Goal: Information Seeking & Learning: Check status

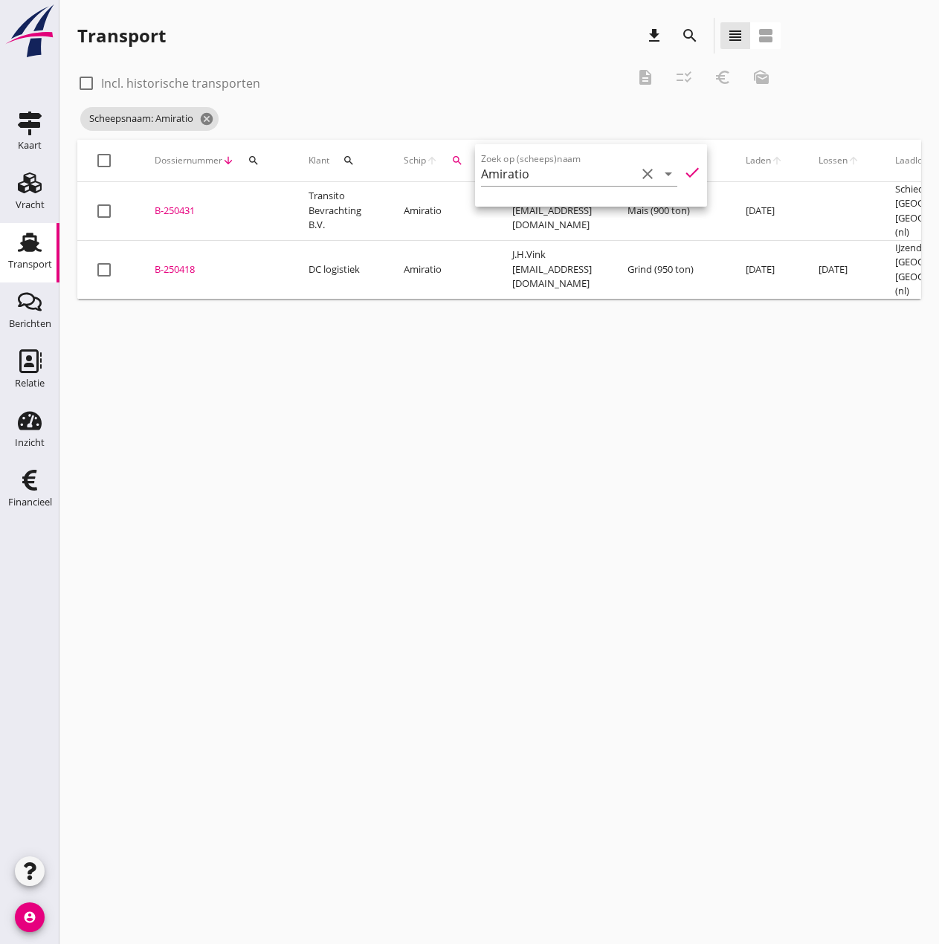
click at [27, 925] on icon "account_circle" at bounding box center [30, 917] width 30 height 30
click at [101, 904] on div "Uitloggen" at bounding box center [111, 911] width 63 height 18
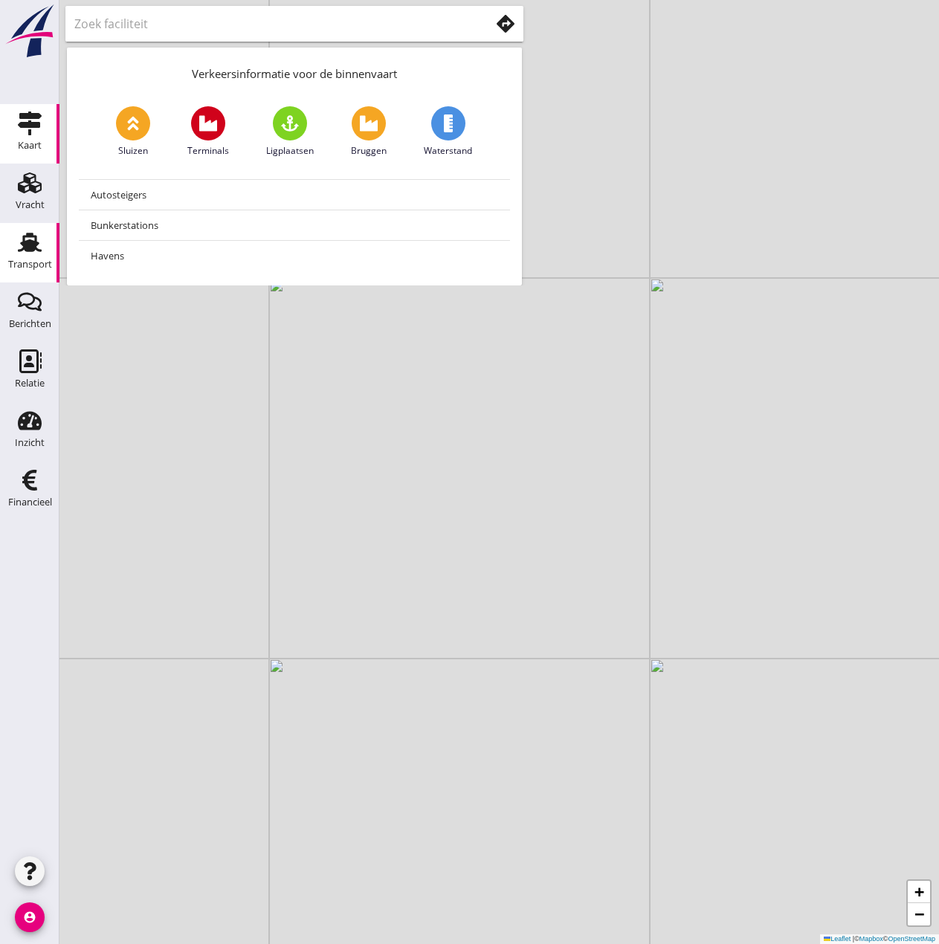
click at [25, 227] on link "Transport Transport" at bounding box center [29, 252] width 59 height 59
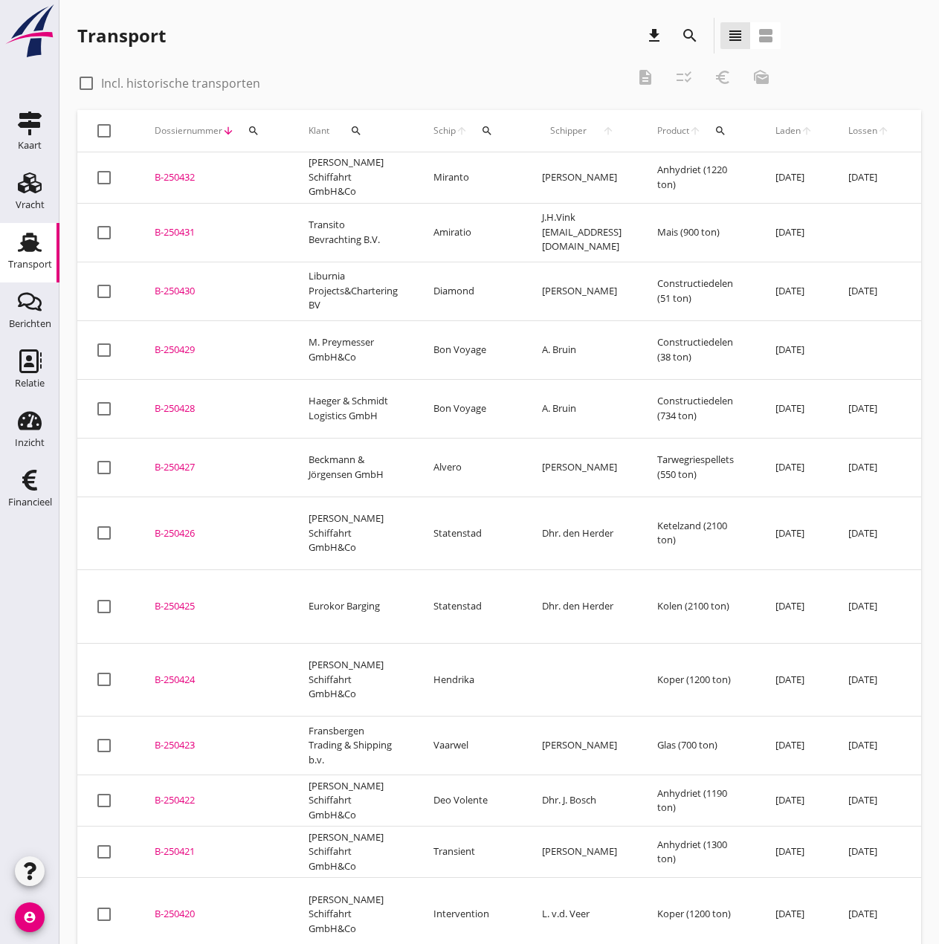
drag, startPoint x: 186, startPoint y: 624, endPoint x: 667, endPoint y: 396, distance: 532.2
click at [186, 673] on div "B-250424" at bounding box center [214, 680] width 118 height 15
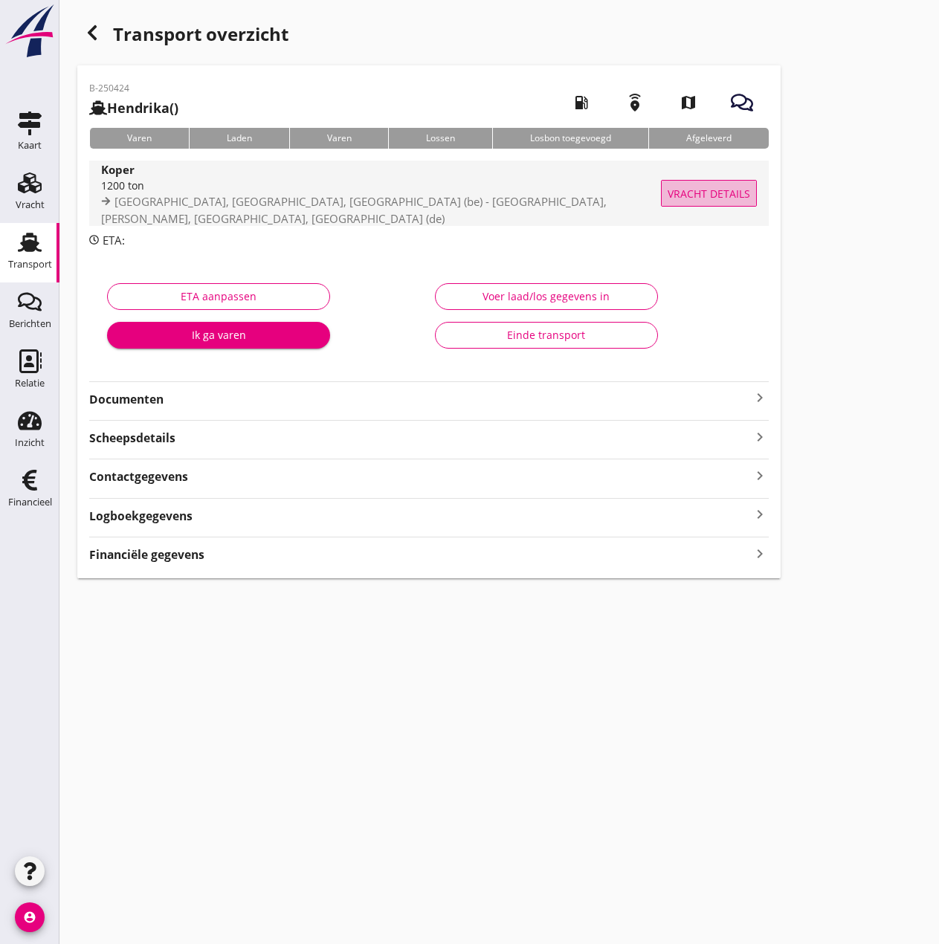
click at [731, 197] on span "Vracht details" at bounding box center [708, 194] width 82 height 16
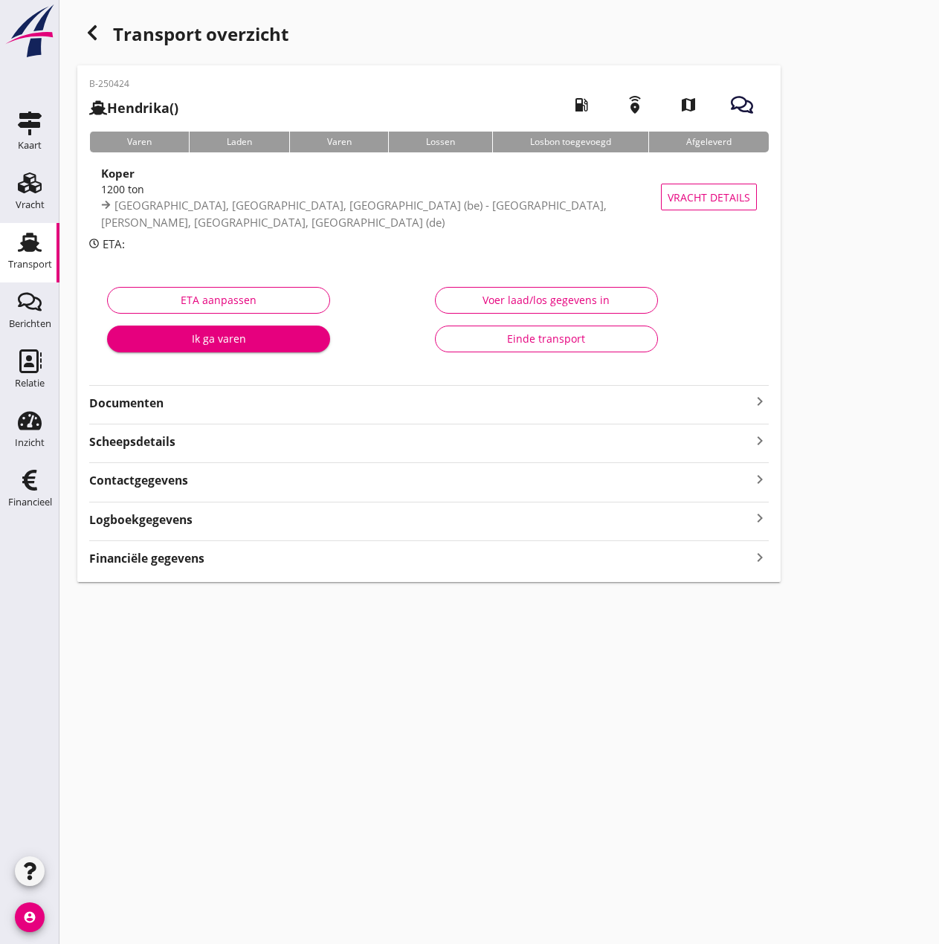
click at [87, 30] on icon "button" at bounding box center [92, 33] width 18 height 18
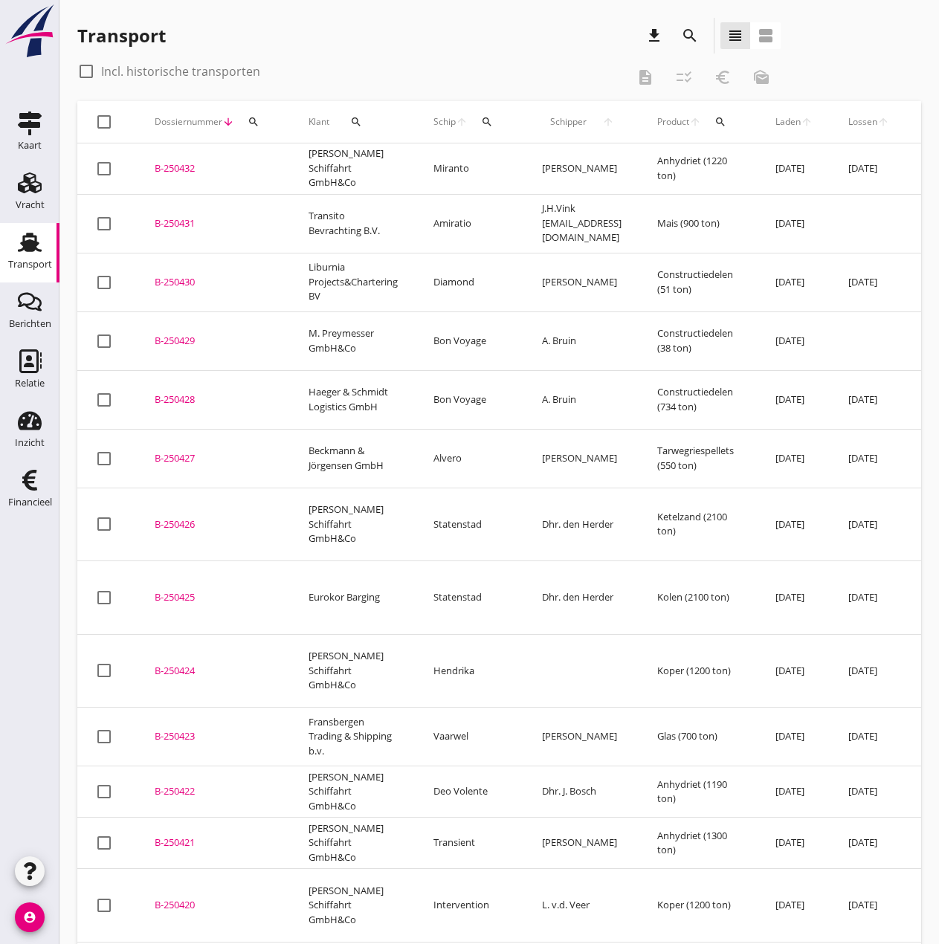
click at [178, 590] on div "B-250425" at bounding box center [214, 597] width 118 height 15
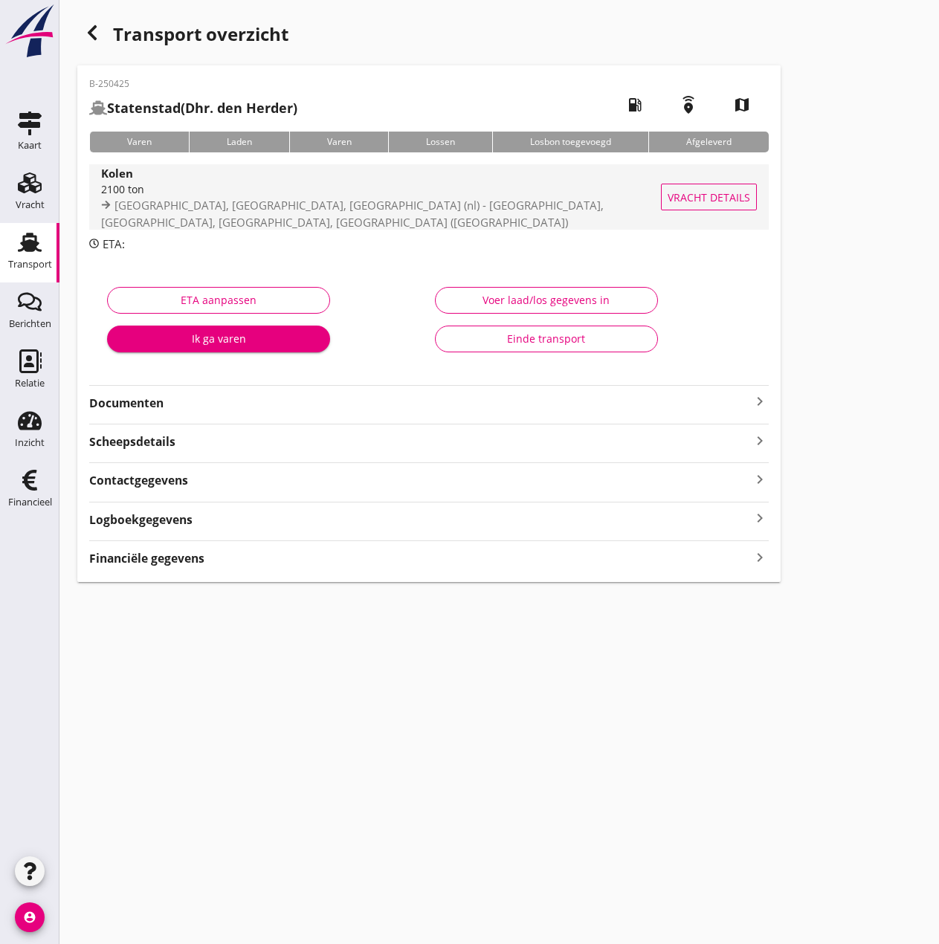
click at [721, 202] on span "Vracht details" at bounding box center [708, 198] width 82 height 16
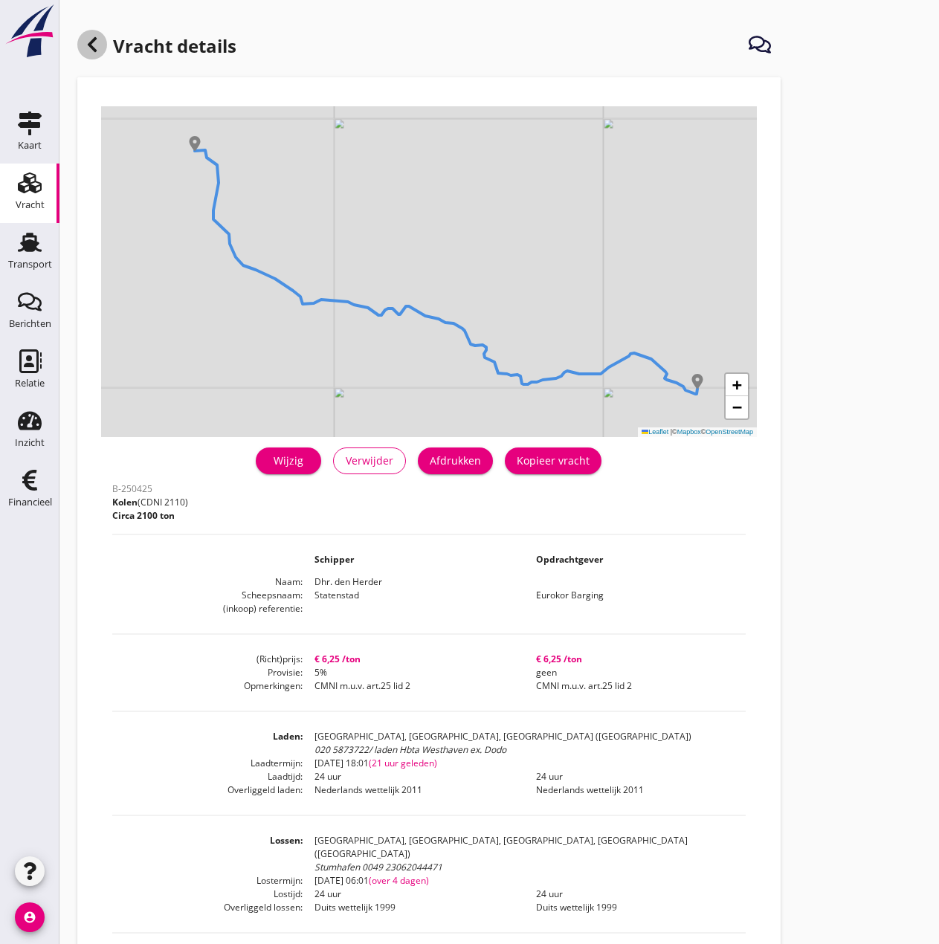
click at [88, 44] on icon at bounding box center [92, 45] width 18 height 18
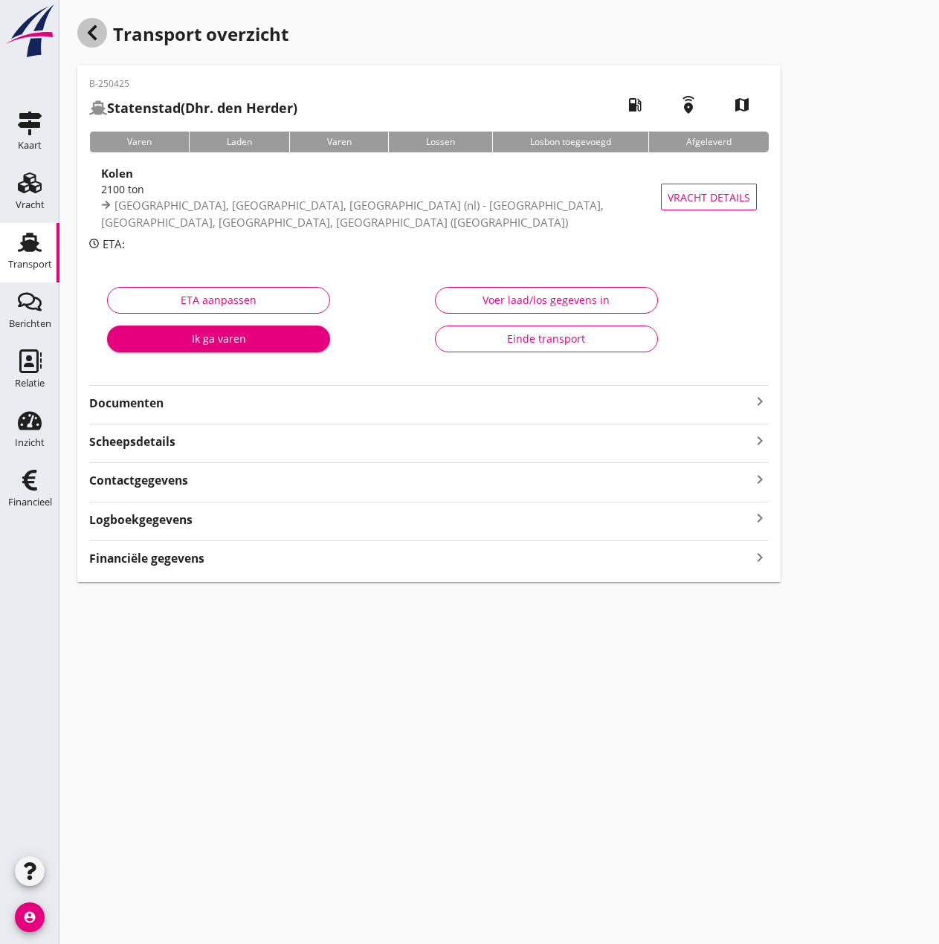
click at [96, 34] on icon "button" at bounding box center [92, 33] width 18 height 18
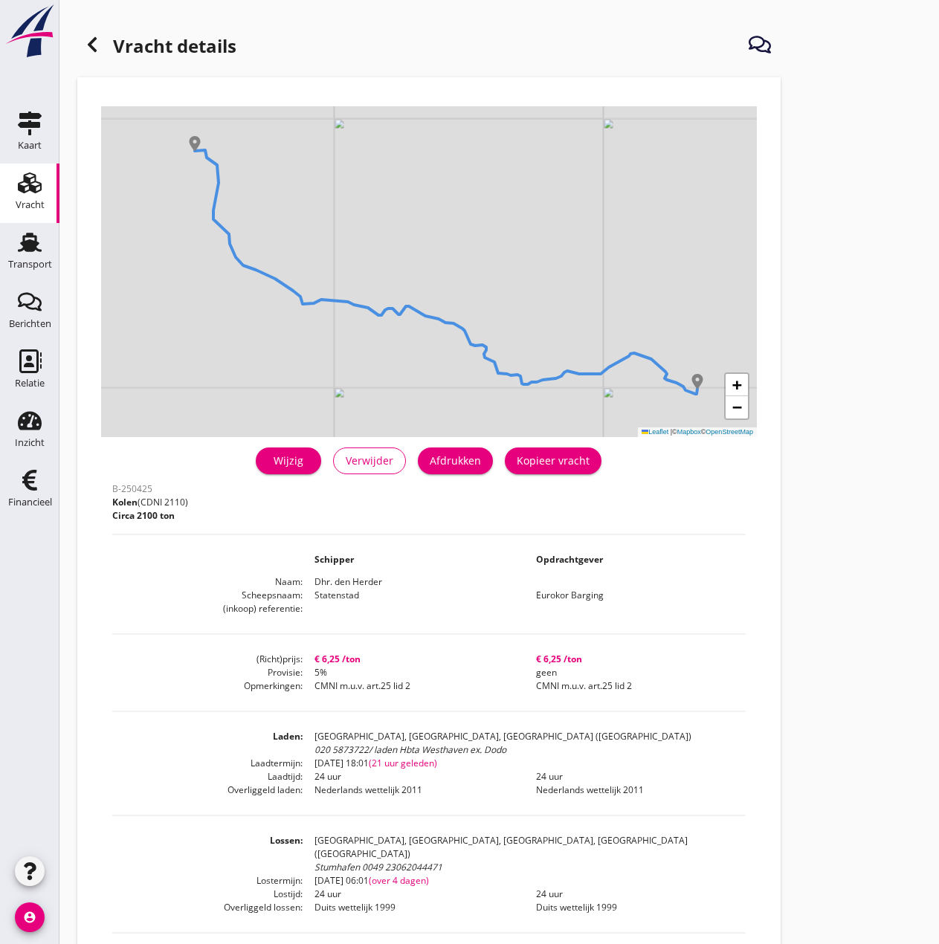
click at [91, 44] on use at bounding box center [92, 44] width 9 height 15
click at [34, 259] on div "Transport" at bounding box center [30, 264] width 44 height 10
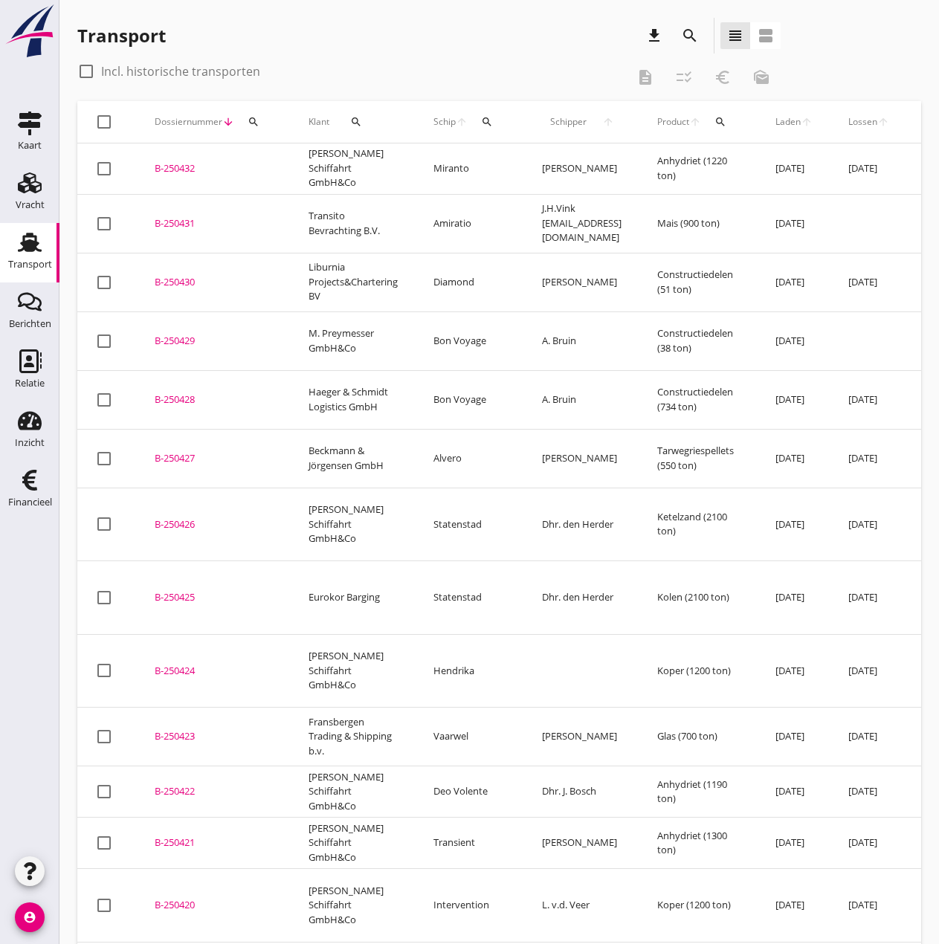
click at [176, 517] on div "B-250426" at bounding box center [214, 524] width 118 height 15
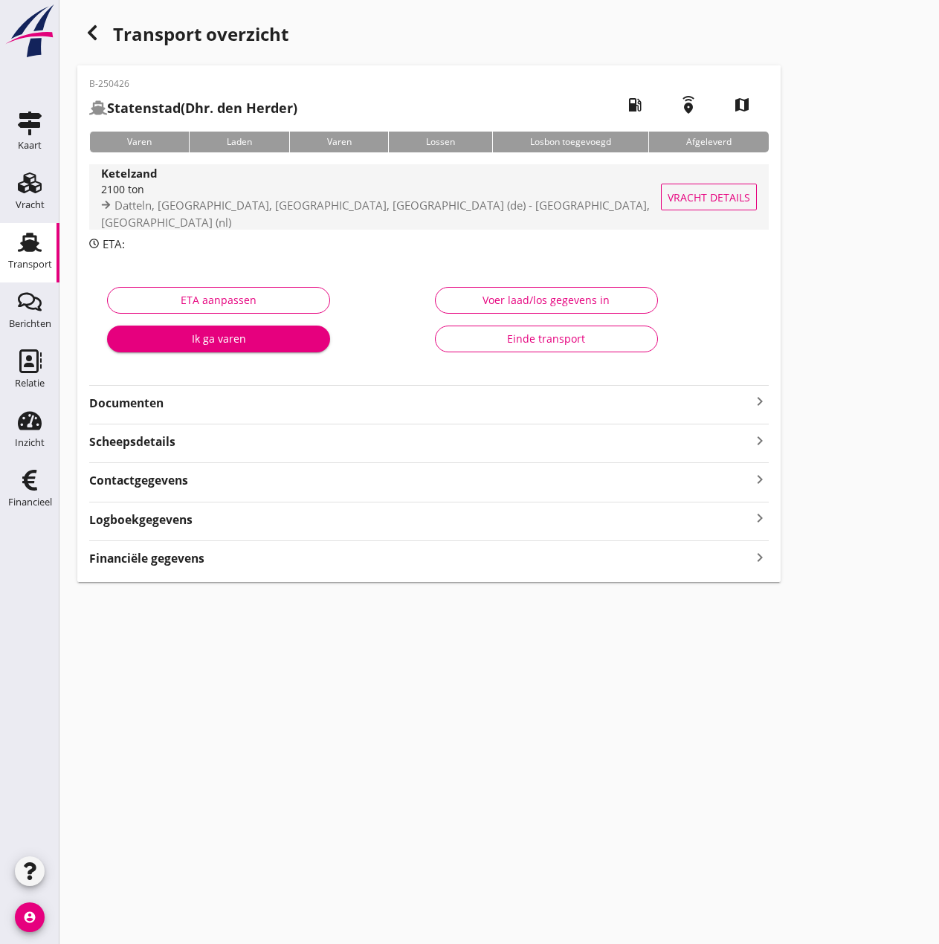
click at [718, 192] on span "Vracht details" at bounding box center [708, 198] width 82 height 16
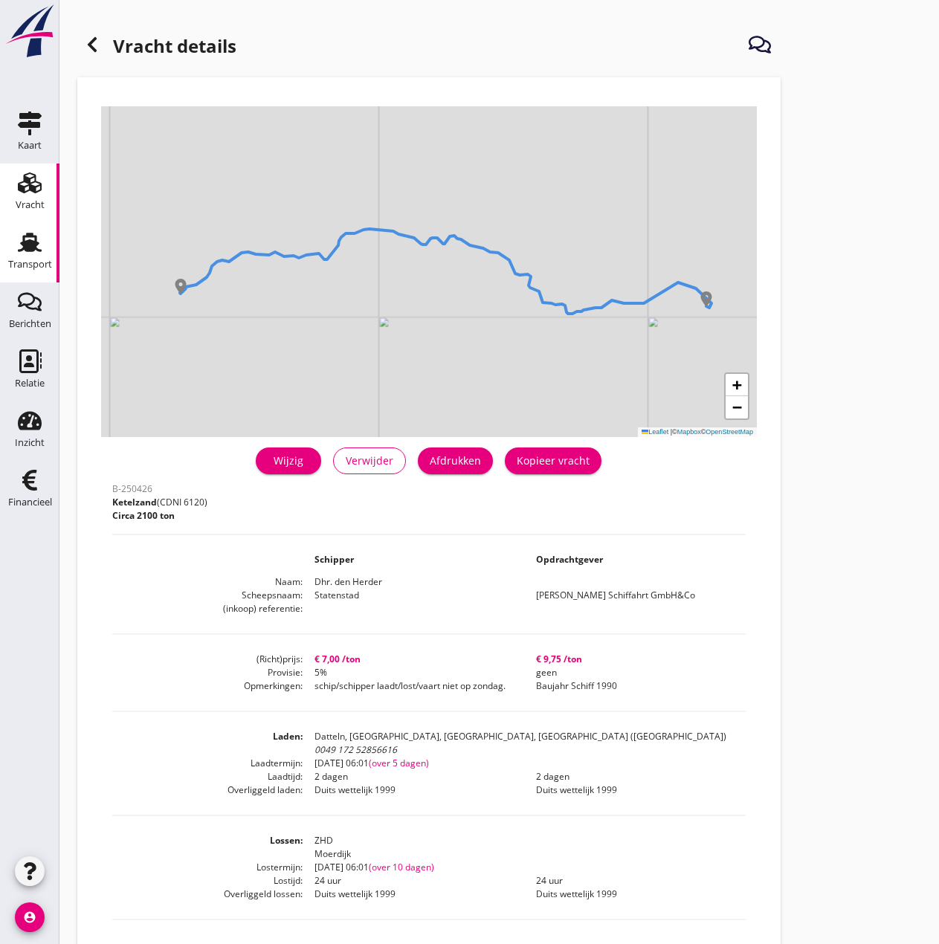
click at [30, 248] on use at bounding box center [30, 242] width 24 height 19
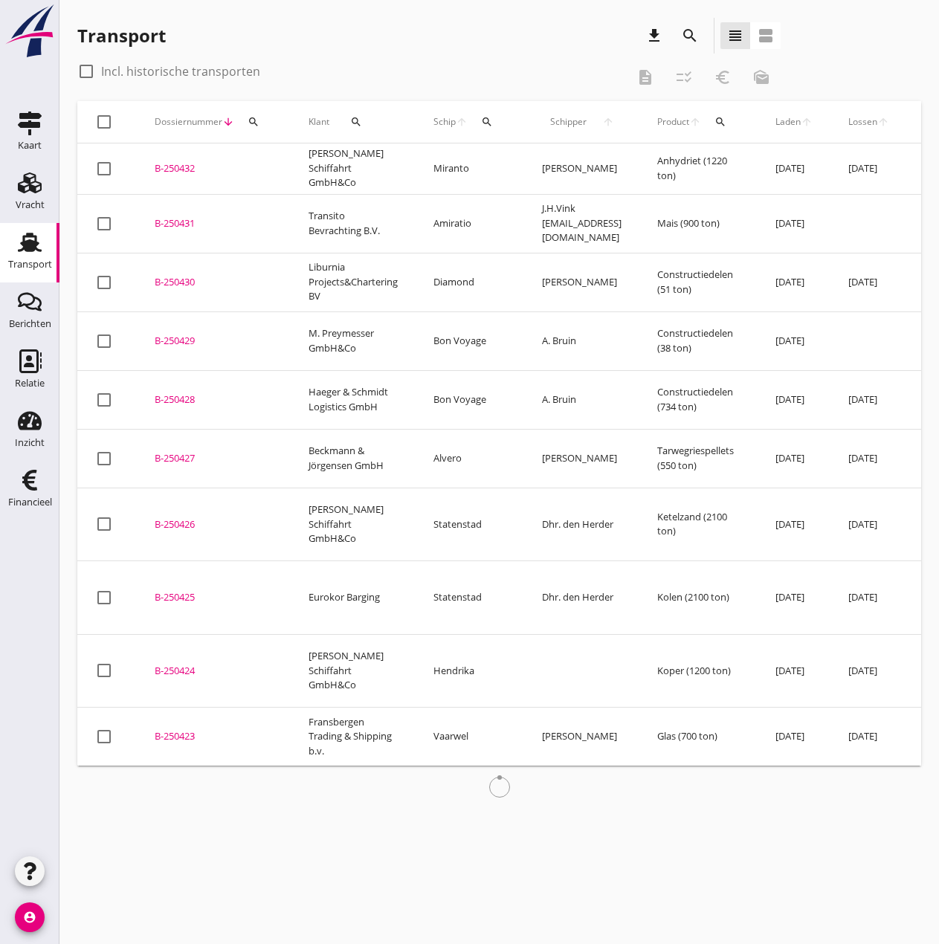
click at [184, 451] on div "B-250427" at bounding box center [214, 458] width 118 height 15
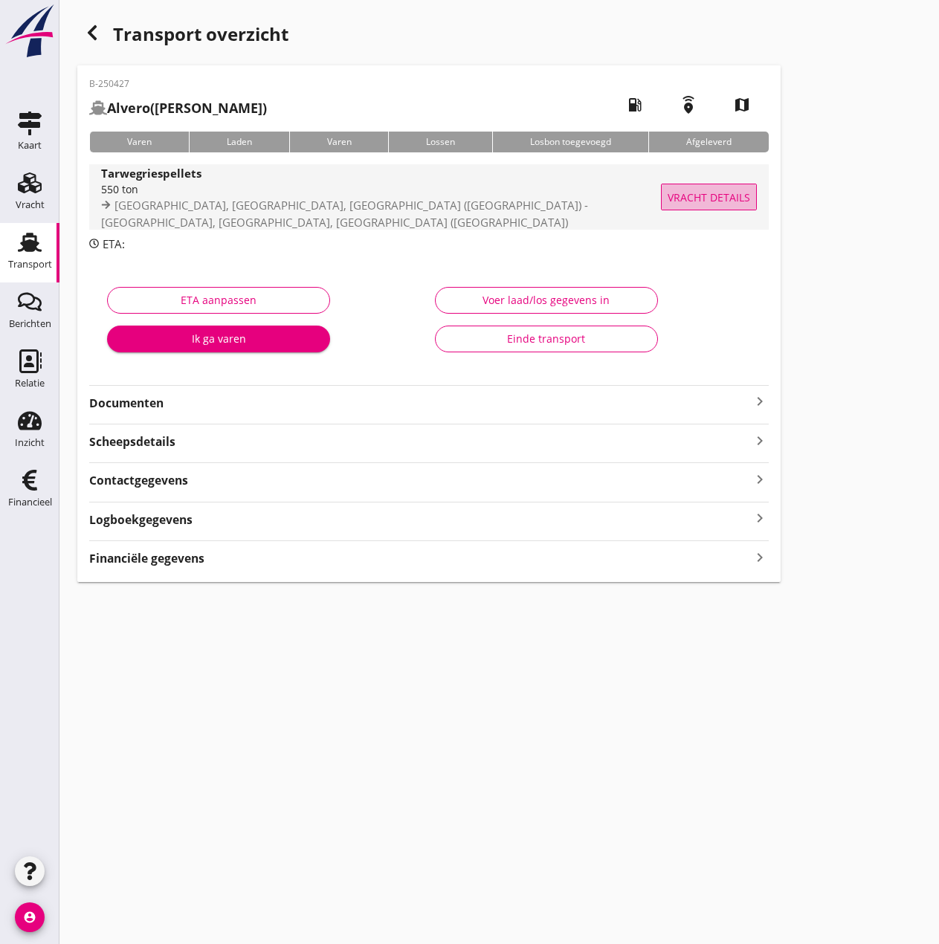
click at [713, 204] on span "Vracht details" at bounding box center [708, 198] width 82 height 16
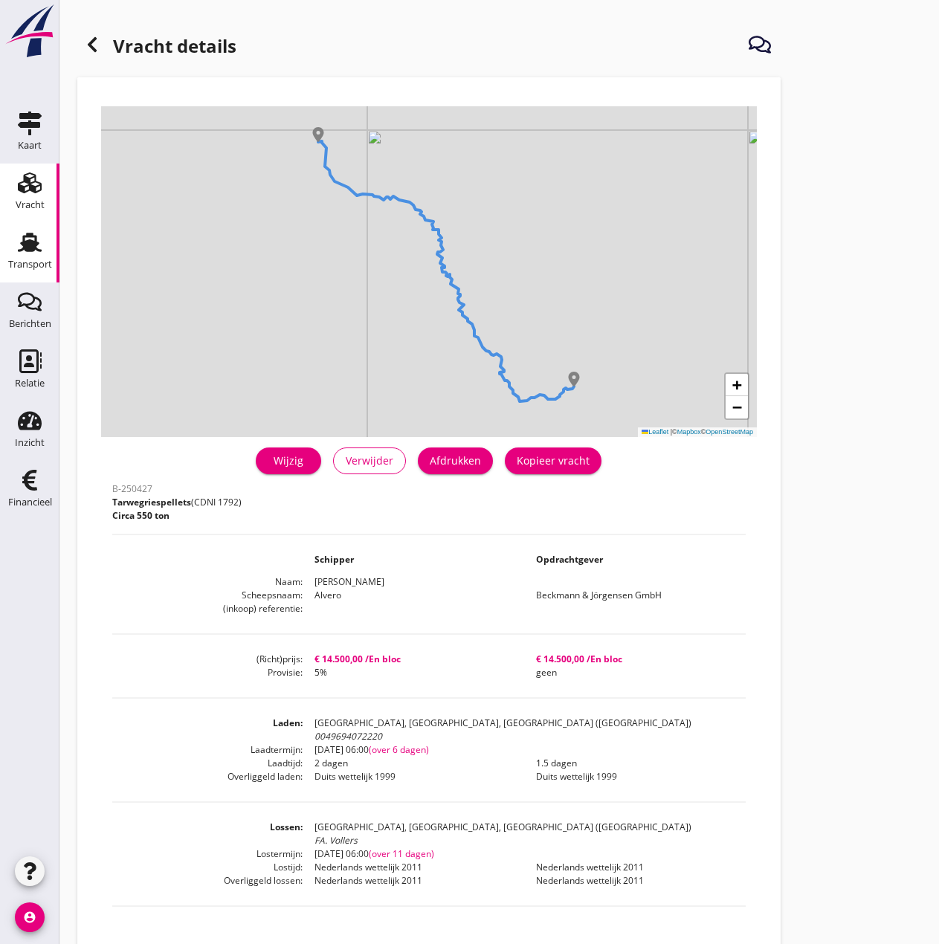
click at [46, 248] on div "Transport" at bounding box center [30, 242] width 36 height 24
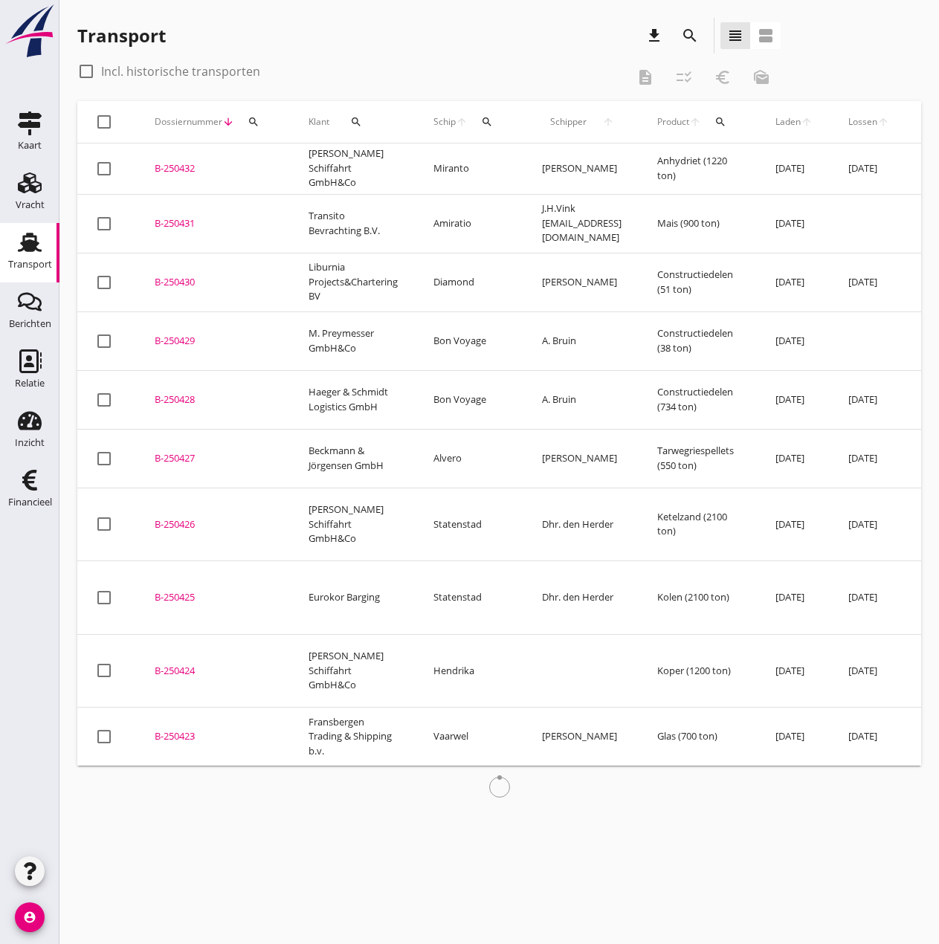
click at [184, 392] on div "B-250428" at bounding box center [214, 399] width 118 height 15
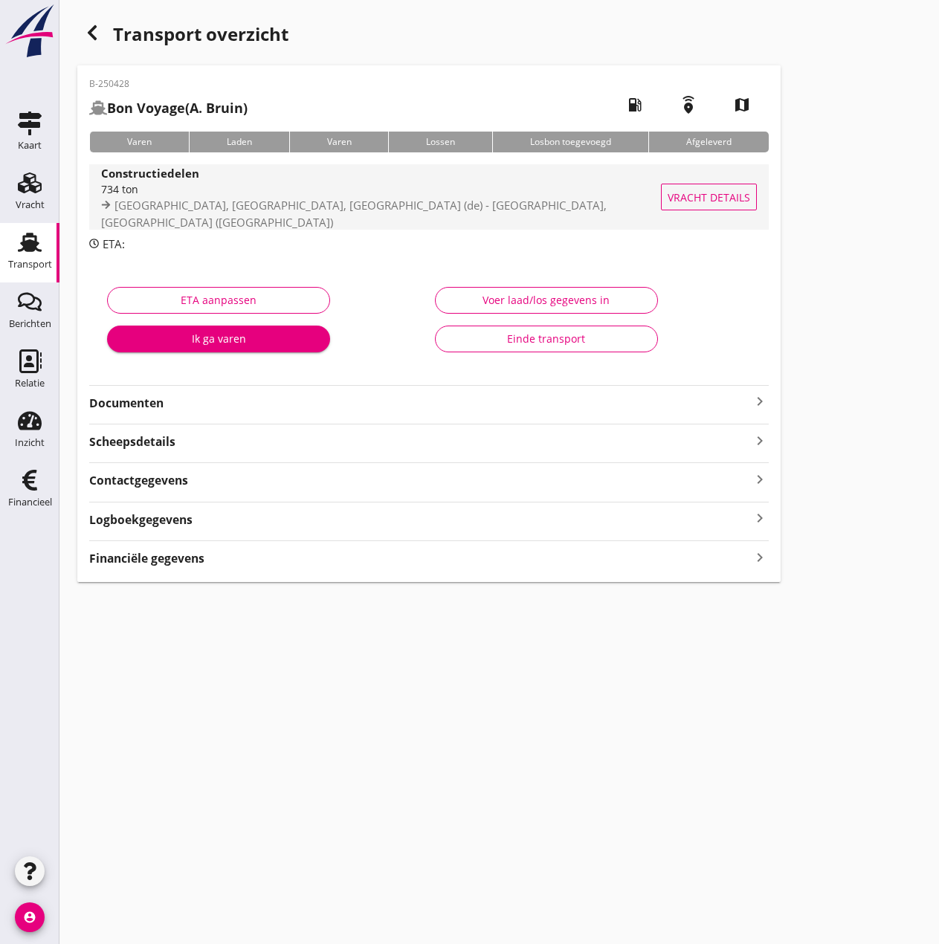
click at [699, 195] on span "Vracht details" at bounding box center [708, 198] width 82 height 16
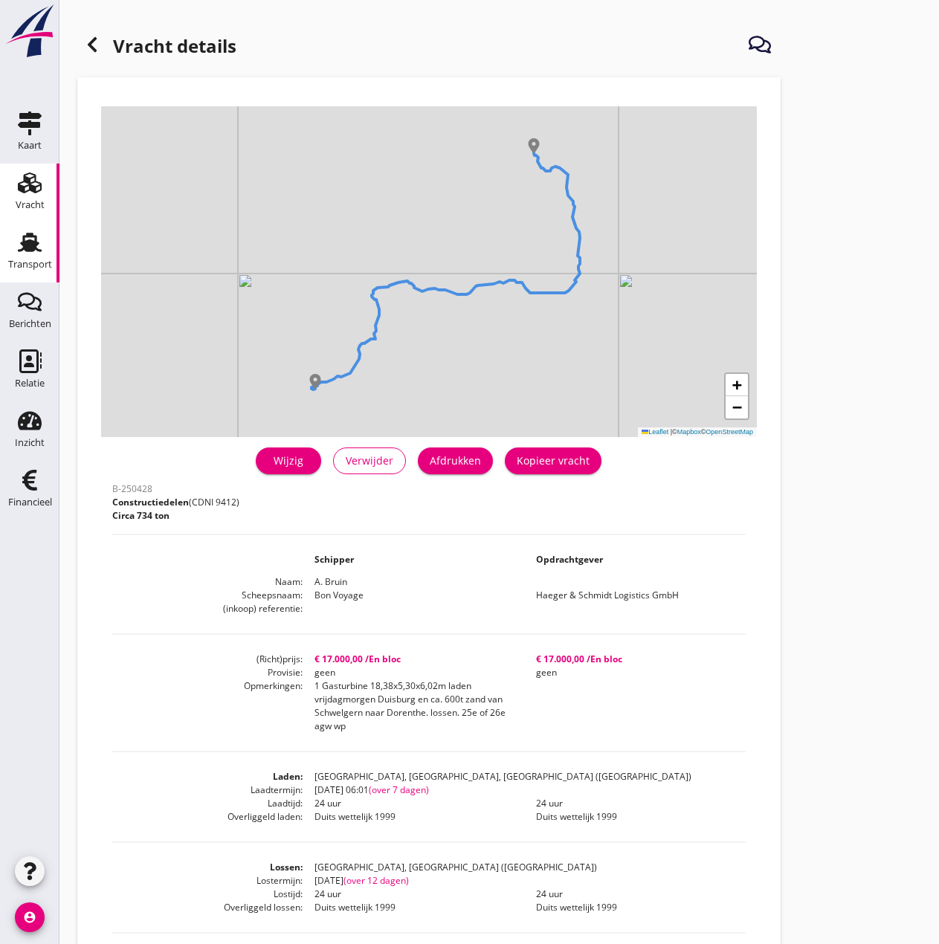
click at [45, 252] on div "Transport" at bounding box center [30, 242] width 36 height 24
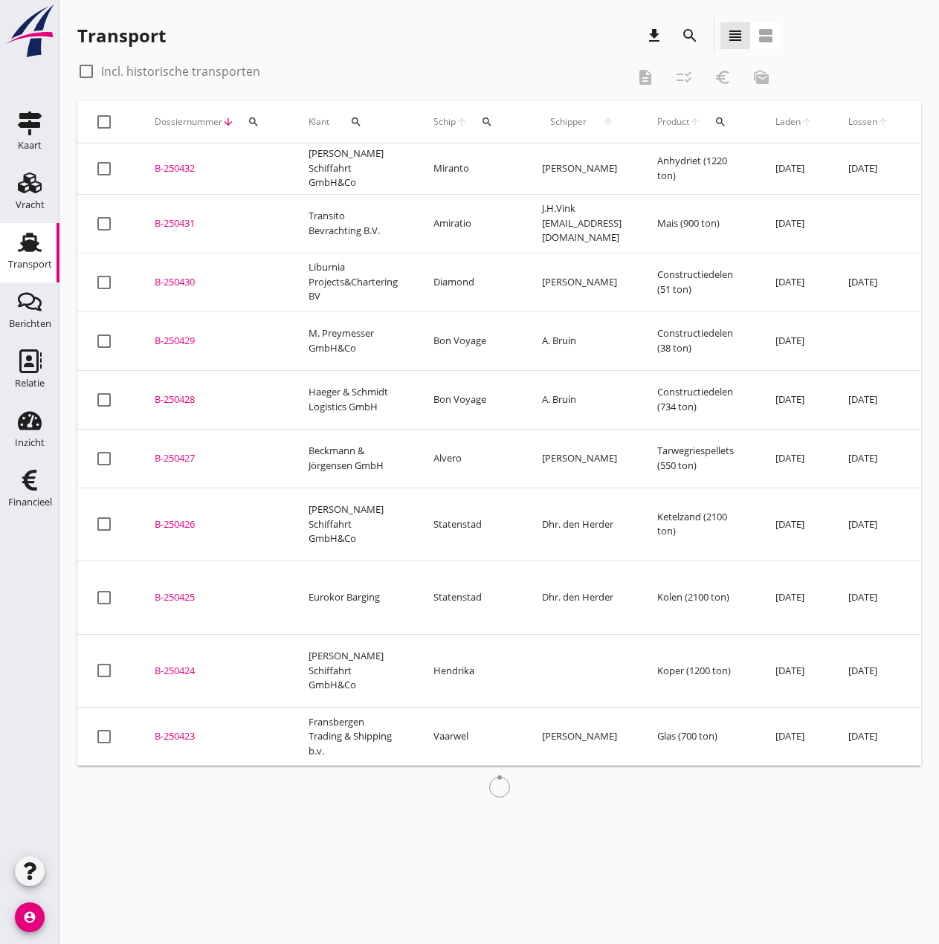
click at [181, 334] on div "B-250429" at bounding box center [214, 341] width 118 height 15
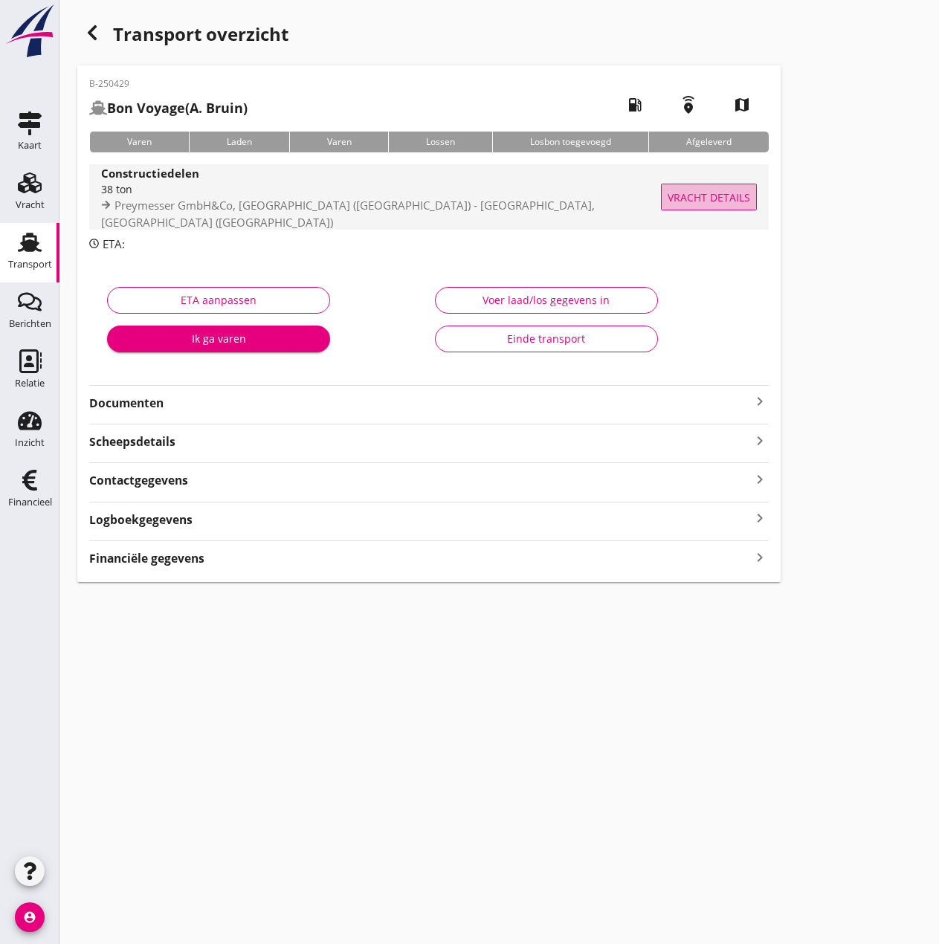
click at [727, 190] on span "Vracht details" at bounding box center [708, 198] width 82 height 16
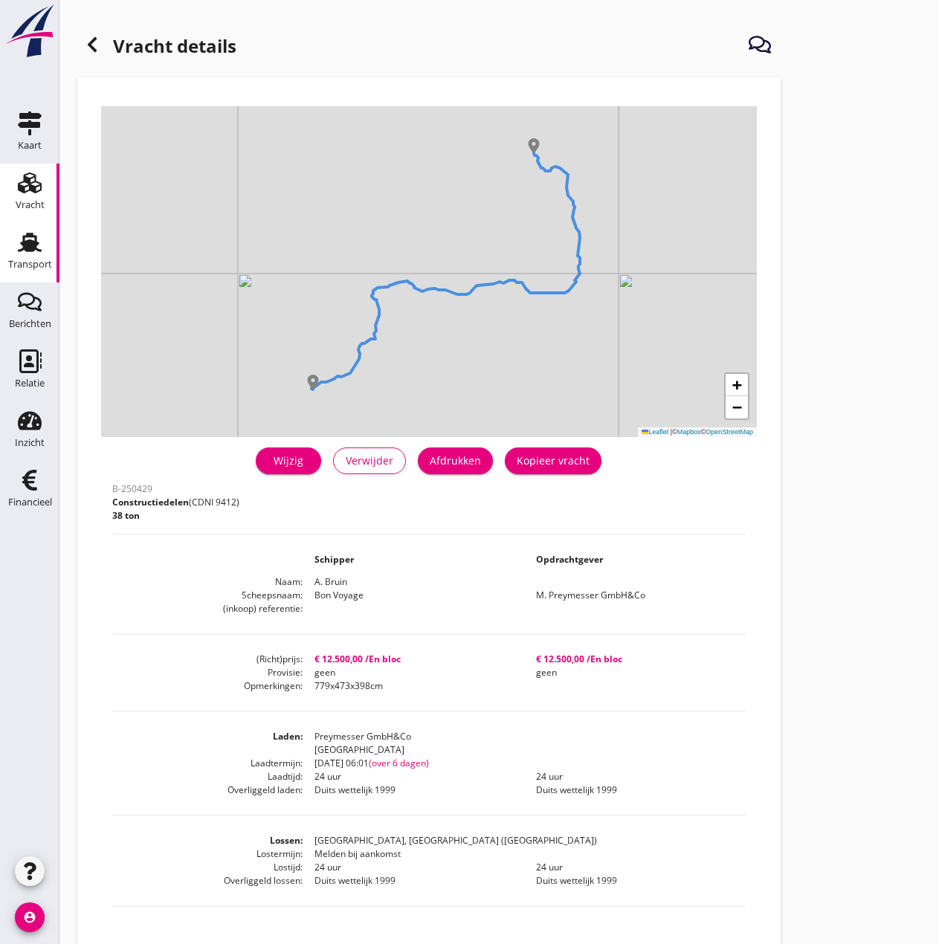
click at [38, 256] on div "Transport" at bounding box center [30, 264] width 44 height 21
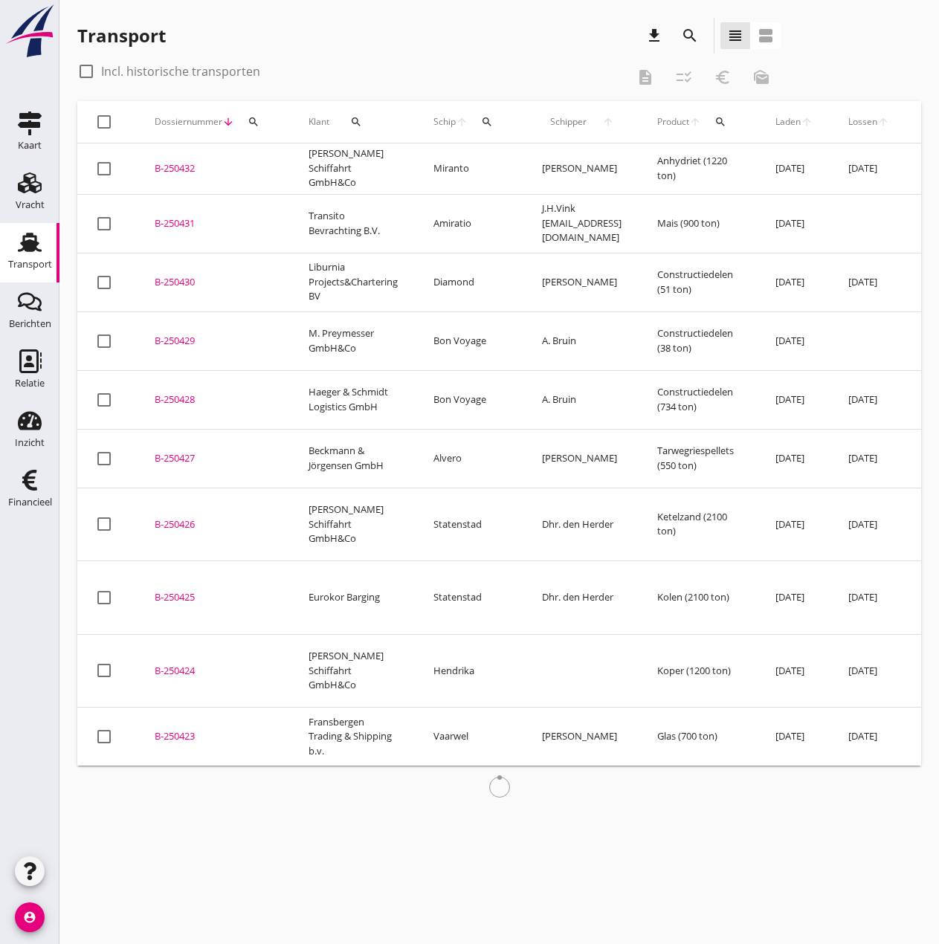
click at [181, 275] on div "B-250430" at bounding box center [214, 282] width 118 height 15
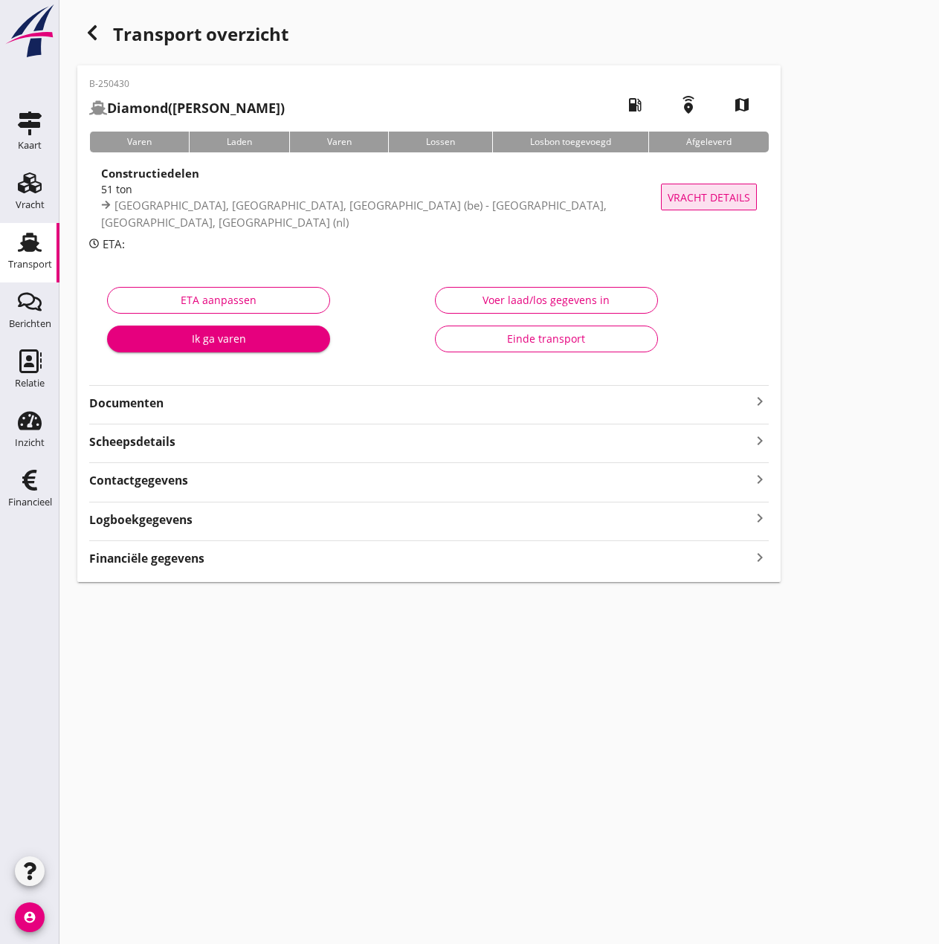
drag, startPoint x: 705, startPoint y: 190, endPoint x: 676, endPoint y: 197, distance: 30.5
click at [705, 190] on span "Vracht details" at bounding box center [708, 198] width 82 height 16
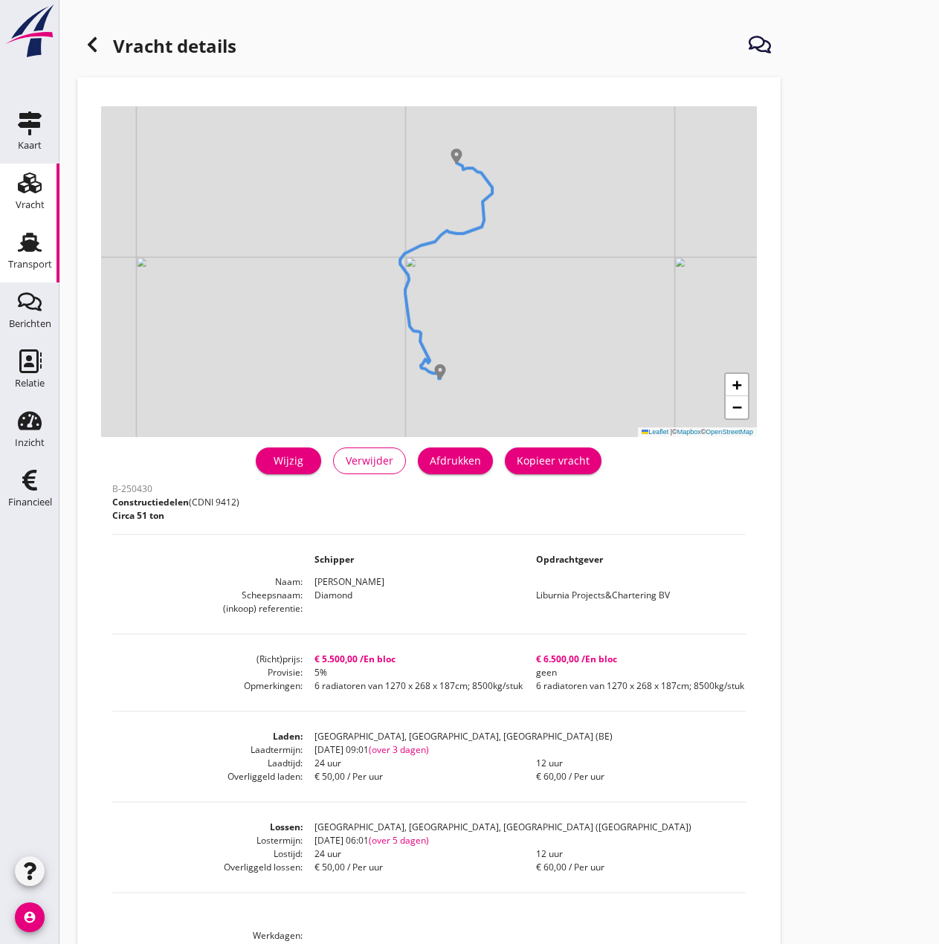
click at [35, 268] on div "Transport" at bounding box center [30, 264] width 44 height 10
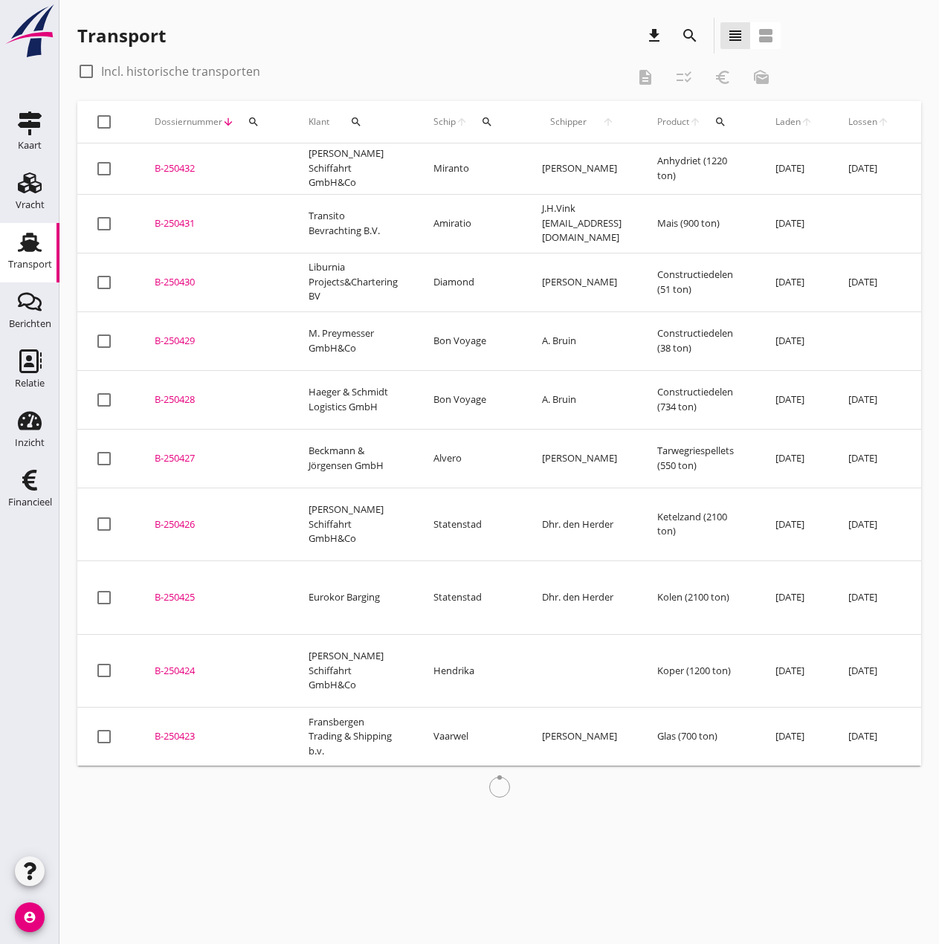
click at [180, 216] on div "B-250431" at bounding box center [214, 223] width 118 height 15
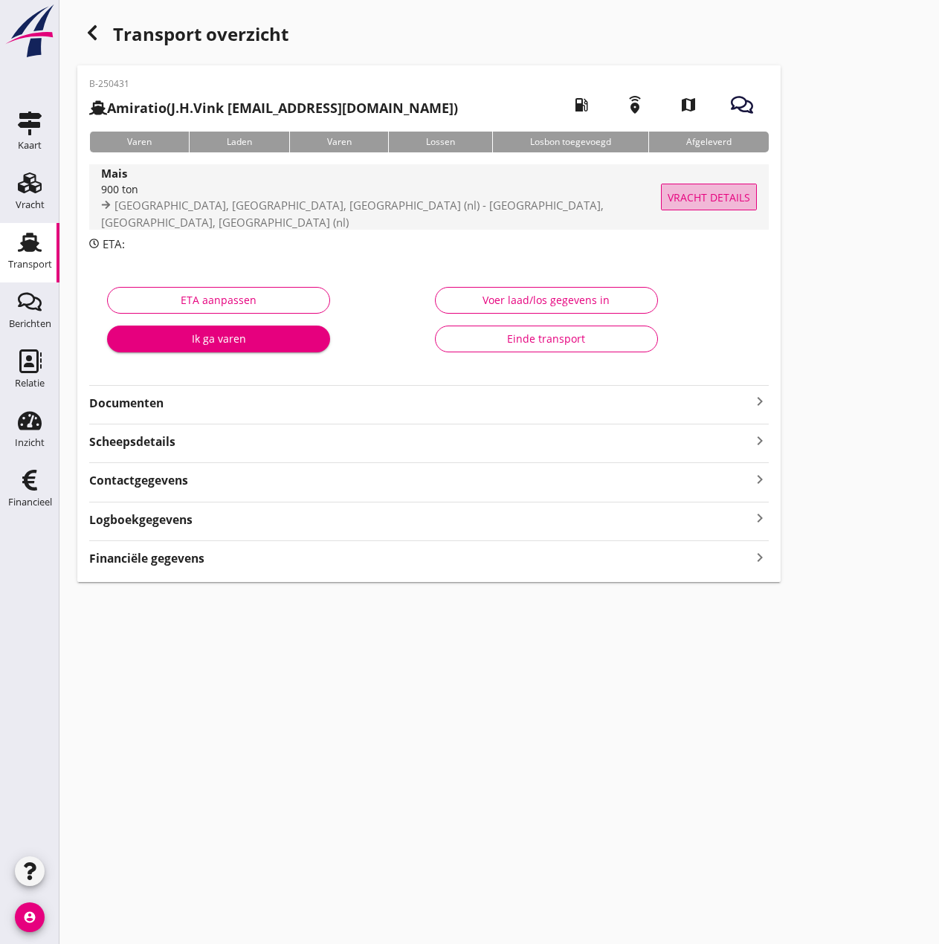
click at [724, 192] on span "Vracht details" at bounding box center [708, 198] width 82 height 16
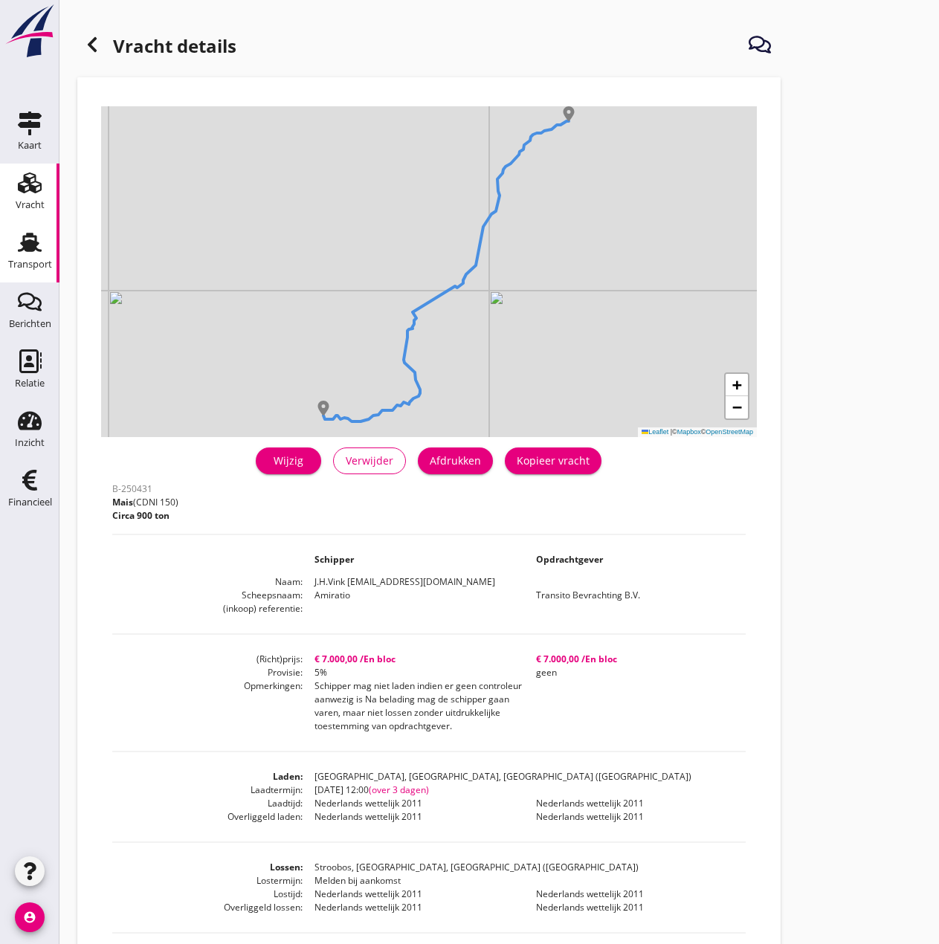
click at [38, 247] on icon "Transport" at bounding box center [30, 242] width 24 height 24
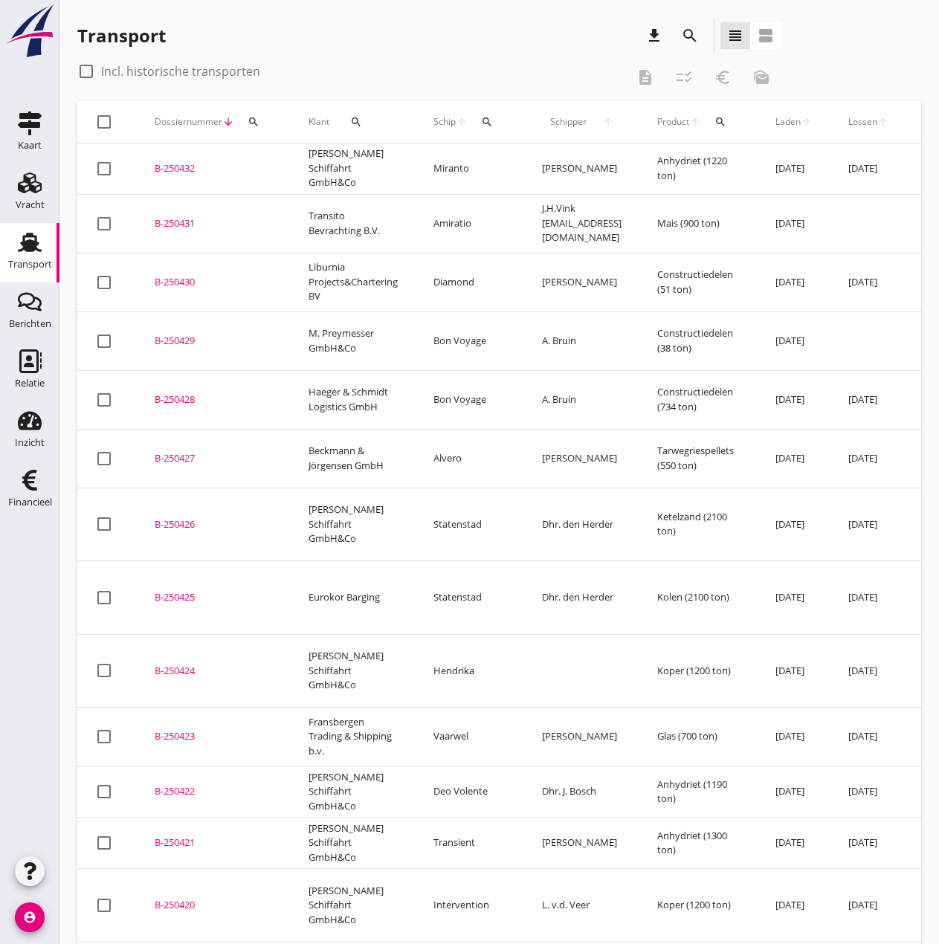
click at [188, 170] on div "B-250432" at bounding box center [214, 168] width 118 height 15
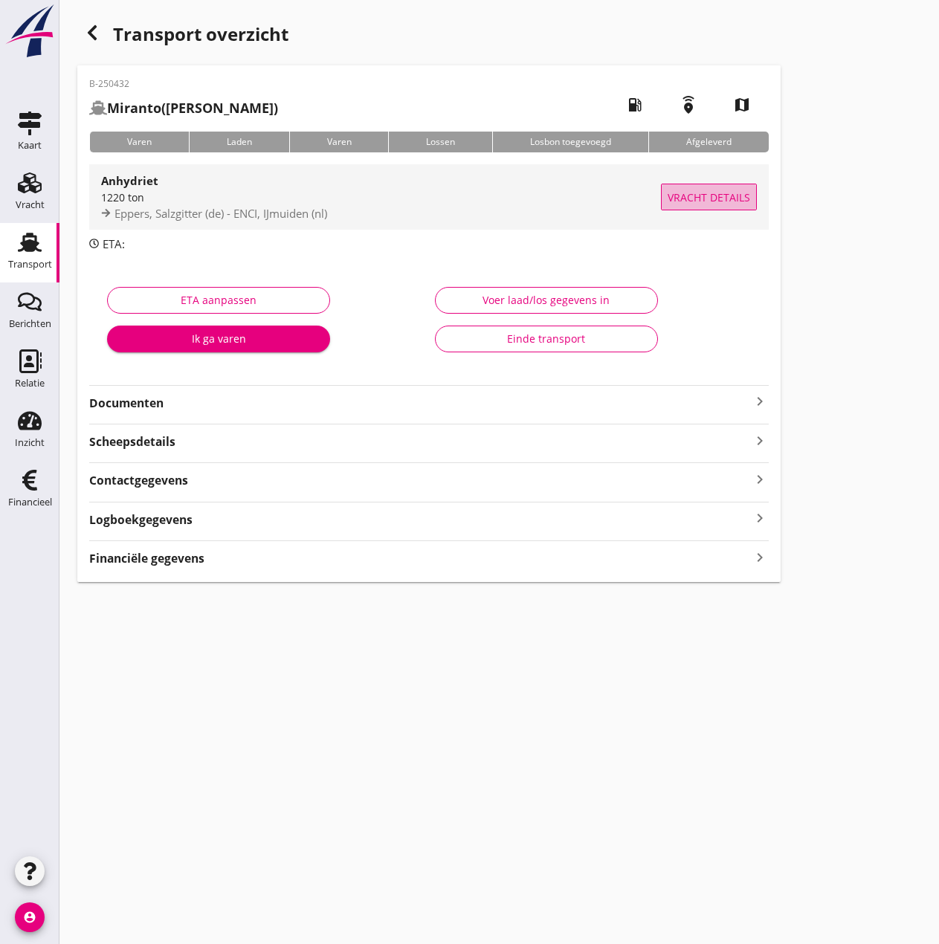
click at [726, 200] on span "Vracht details" at bounding box center [708, 198] width 82 height 16
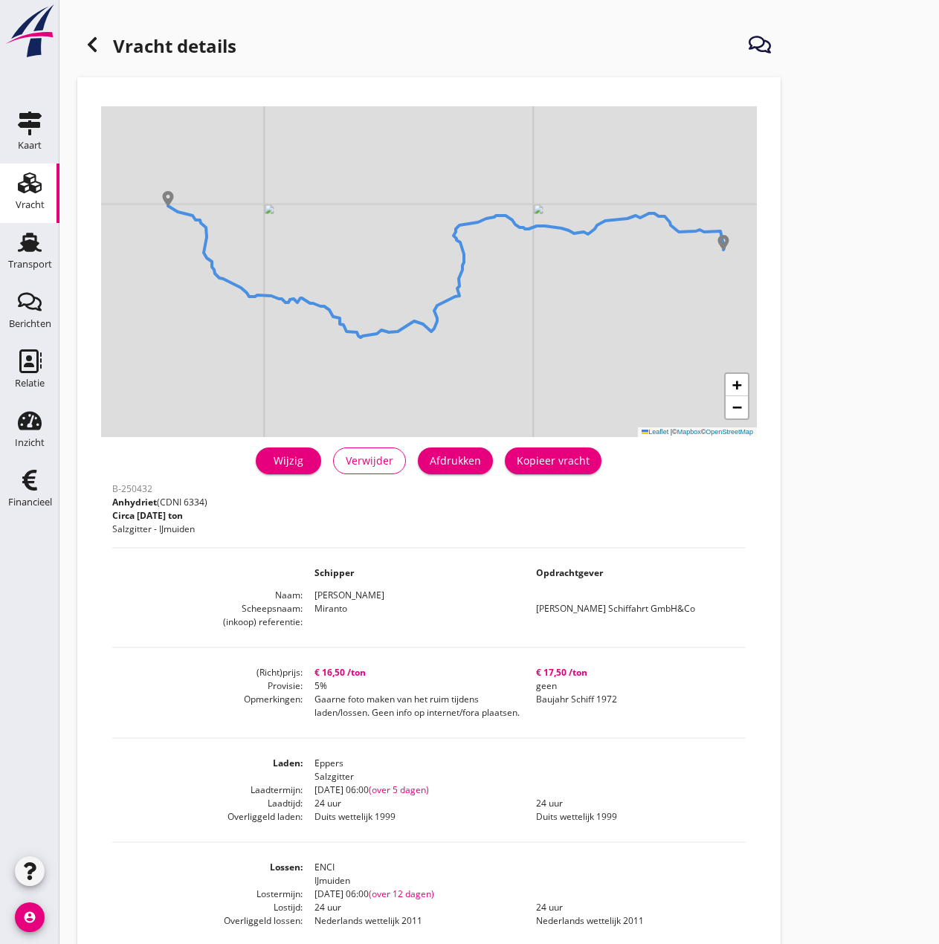
click at [27, 913] on icon "account_circle" at bounding box center [30, 917] width 30 height 30
click at [113, 913] on div "Uitloggen" at bounding box center [111, 911] width 63 height 18
